Goal: Find specific page/section: Find specific page/section

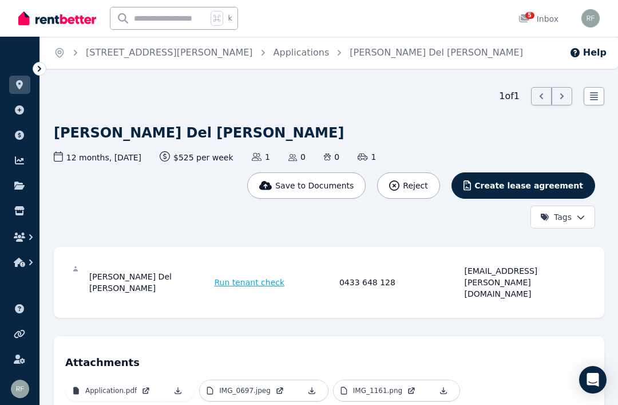
click at [463, 271] on div "[EMAIL_ADDRESS][PERSON_NAME][DOMAIN_NAME]" at bounding box center [525, 282] width 122 height 34
click at [463, 272] on div "[EMAIL_ADDRESS][PERSON_NAME][DOMAIN_NAME]" at bounding box center [525, 282] width 122 height 34
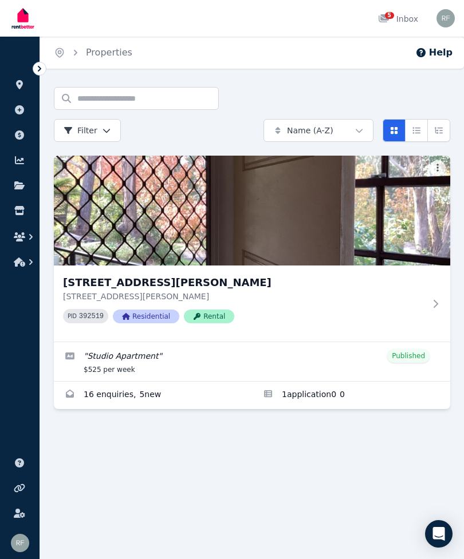
click at [141, 393] on link "Enquiries for 44 George Mobbs Dr, Castle Hill" at bounding box center [153, 395] width 198 height 27
